Goal: Check status

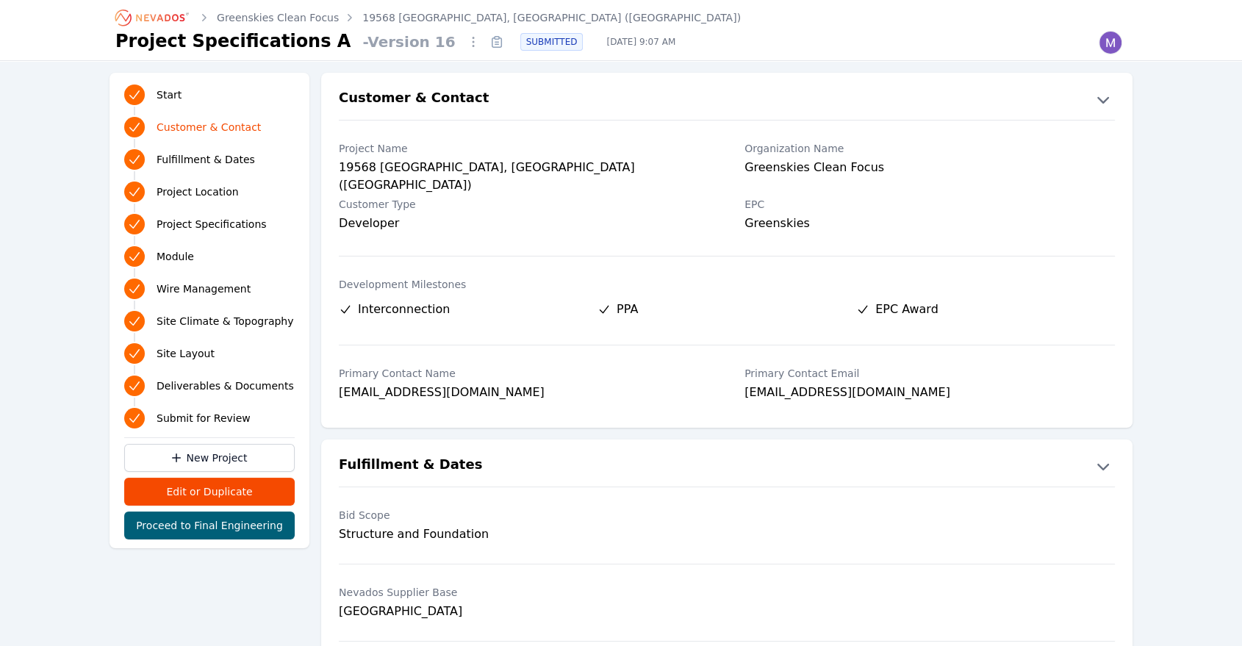
click at [173, 13] on icon "Breadcrumb" at bounding box center [152, 18] width 81 height 24
